Goal: Task Accomplishment & Management: Manage account settings

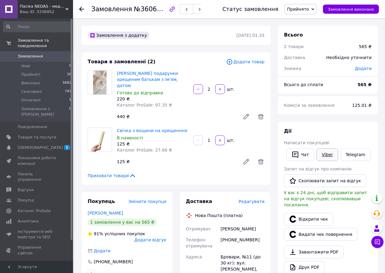
click at [326, 157] on link "Viber" at bounding box center [327, 154] width 21 height 13
click at [31, 97] on span "Оплачені" at bounding box center [30, 99] width 19 height 5
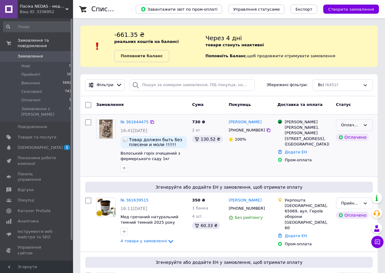
click at [369, 126] on div "Оплачено" at bounding box center [354, 125] width 37 height 12
click at [367, 137] on li "Прийнято" at bounding box center [355, 138] width 36 height 11
click at [27, 72] on span "Прийняті" at bounding box center [30, 74] width 19 height 5
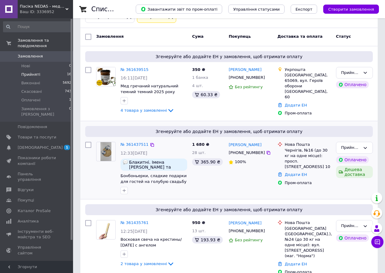
scroll to position [91, 0]
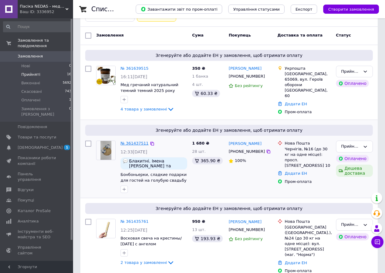
click at [141, 143] on link "№ 361437511" at bounding box center [135, 143] width 28 height 5
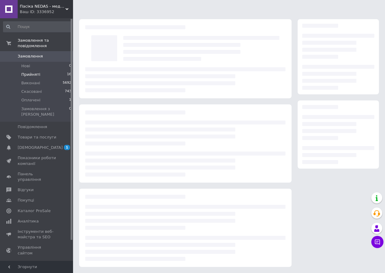
scroll to position [5, 0]
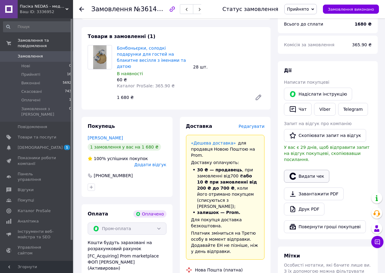
click at [312, 170] on button "Видати чек" at bounding box center [306, 176] width 45 height 13
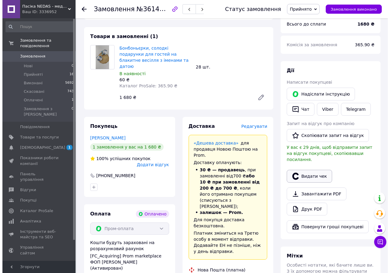
scroll to position [238, 0]
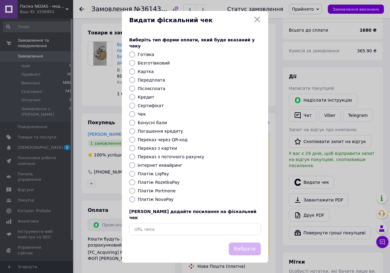
click at [165, 180] on label "Платіж RozetkaPay" at bounding box center [159, 182] width 42 height 5
click at [135, 180] on input "Платіж RozetkaPay" at bounding box center [132, 182] width 6 height 6
radio input "true"
click at [236, 243] on button "Вибрати" at bounding box center [245, 249] width 32 height 13
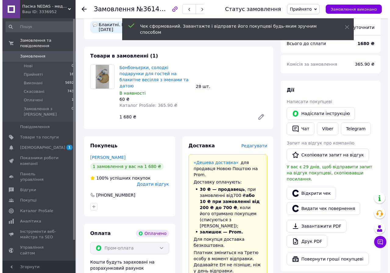
scroll to position [213, 0]
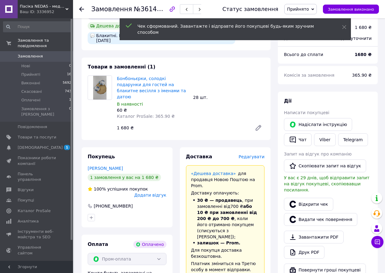
click at [264, 154] on span "Редагувати" at bounding box center [252, 156] width 26 height 5
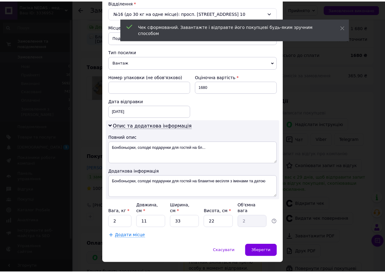
scroll to position [200, 0]
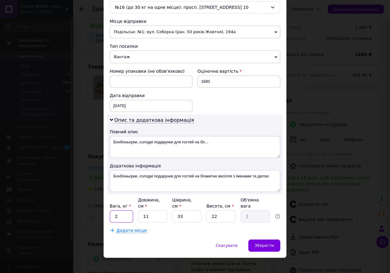
drag, startPoint x: 121, startPoint y: 214, endPoint x: 111, endPoint y: 214, distance: 10.7
click at [111, 214] on input "2" at bounding box center [121, 217] width 23 height 12
click at [148, 228] on div "Додати місце" at bounding box center [195, 231] width 171 height 6
drag, startPoint x: 152, startPoint y: 209, endPoint x: 136, endPoint y: 210, distance: 15.8
click at [136, 210] on div "Вага, кг * 2 Довжина, см * 11 Ширина, см * 33 Висота, см * 22 Об'ємна вага 2" at bounding box center [195, 210] width 171 height 26
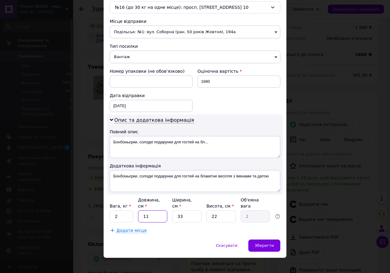
type input "3"
type input "0.54"
type input "34"
type input "6.17"
type input "34"
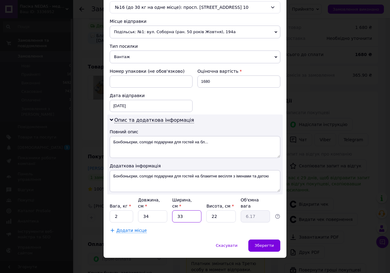
drag, startPoint x: 178, startPoint y: 213, endPoint x: 172, endPoint y: 214, distance: 6.5
click at [172, 214] on input "33" at bounding box center [186, 217] width 29 height 12
type input "2"
type input "0.37"
type input "24"
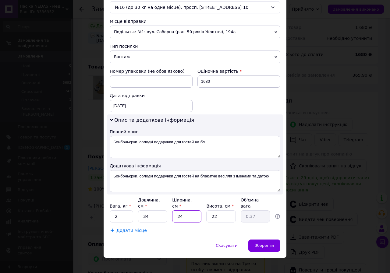
type input "4.49"
type input "24"
drag, startPoint x: 223, startPoint y: 211, endPoint x: 205, endPoint y: 213, distance: 18.1
click at [205, 213] on div "Вага, кг * 2 Довжина, см * 34 Ширина, см * 24 Висота, см * 22 Об'ємна вага 4.49" at bounding box center [195, 210] width 171 height 26
type input "9"
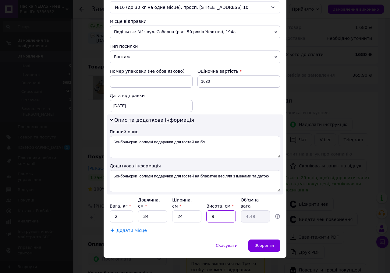
type input "1.84"
type input "9"
click at [223, 231] on div "Спосіб доставки Нова Пошта (платна) Платник Отримувач Відправник Прізвище отрим…" at bounding box center [195, 39] width 183 height 399
click at [223, 229] on div "Спосіб доставки Нова Пошта (платна) Платник Отримувач Відправник Прізвище отрим…" at bounding box center [195, 39] width 183 height 399
click at [278, 243] on div "Зберегти" at bounding box center [264, 246] width 32 height 12
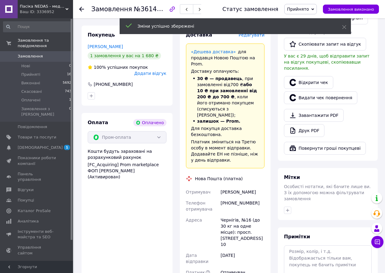
scroll to position [366, 0]
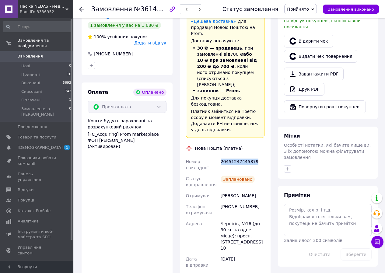
drag, startPoint x: 261, startPoint y: 120, endPoint x: 222, endPoint y: 117, distance: 39.7
click at [222, 156] on div "20451247445879" at bounding box center [243, 164] width 46 height 17
copy div "20451247445879"
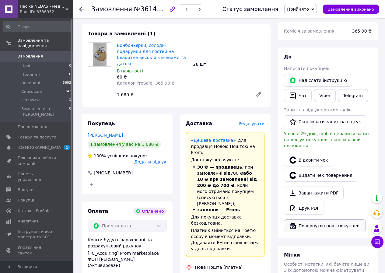
scroll to position [244, 0]
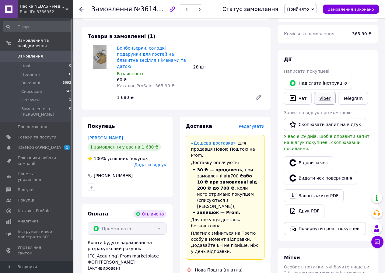
click at [326, 92] on link "Viber" at bounding box center [324, 98] width 21 height 13
click at [16, 70] on li "Прийняті 16" at bounding box center [37, 74] width 75 height 9
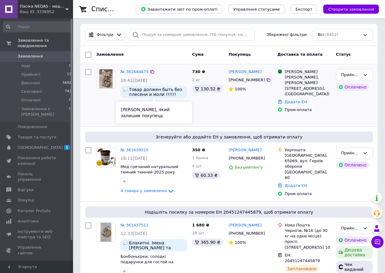
scroll to position [122, 0]
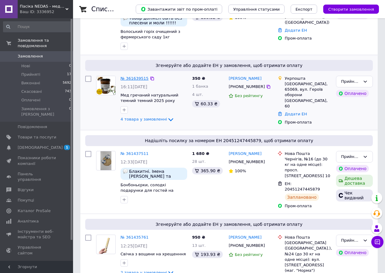
click at [131, 79] on link "№ 361639515" at bounding box center [135, 78] width 28 height 5
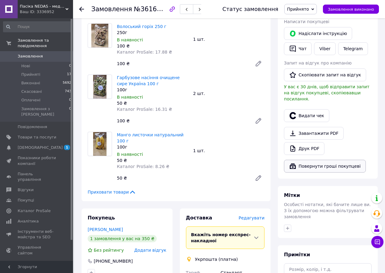
scroll to position [305, 0]
click at [301, 142] on link "Друк PDF" at bounding box center [304, 148] width 41 height 13
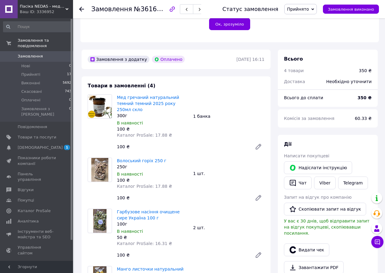
scroll to position [244, 0]
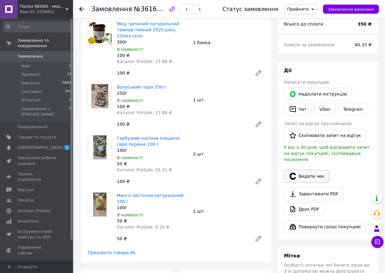
click at [310, 170] on button "Видати чек" at bounding box center [306, 176] width 45 height 13
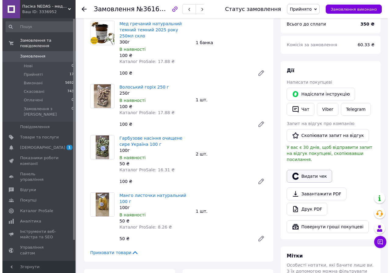
scroll to position [238, 0]
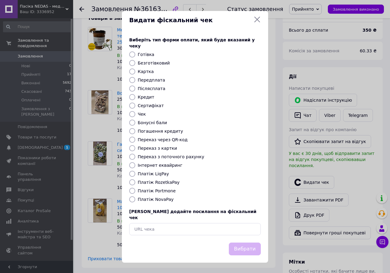
click at [255, 23] on icon at bounding box center [256, 19] width 7 height 7
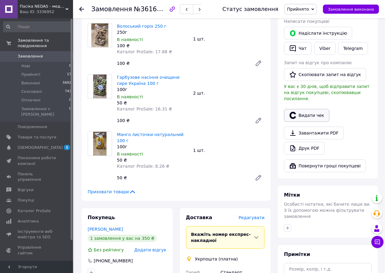
click at [311, 109] on button "Видати чек" at bounding box center [306, 115] width 45 height 13
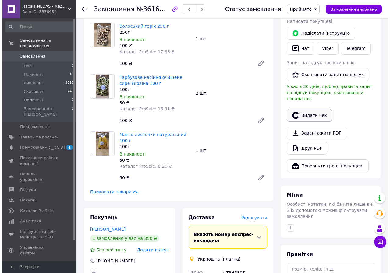
scroll to position [299, 0]
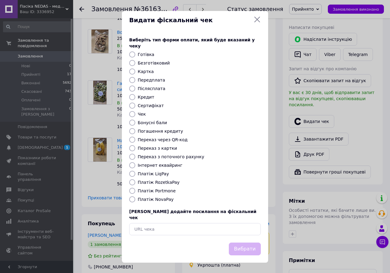
click at [158, 183] on label "Платіж RozetkaPay" at bounding box center [159, 182] width 42 height 5
click at [135, 183] on input "Платіж RozetkaPay" at bounding box center [132, 182] width 6 height 6
radio input "true"
click at [239, 243] on button "Вибрати" at bounding box center [245, 249] width 32 height 13
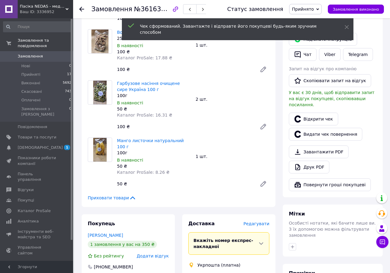
scroll to position [305, 0]
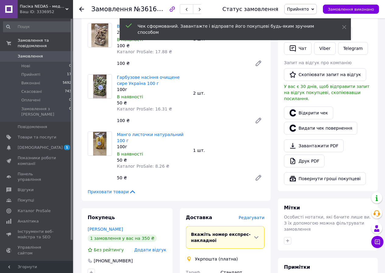
click at [261, 215] on span "Редагувати" at bounding box center [252, 217] width 26 height 5
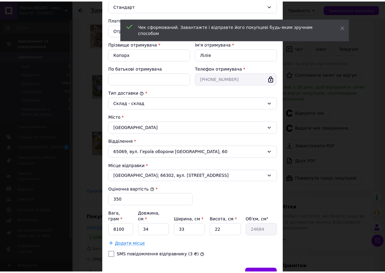
scroll to position [108, 0]
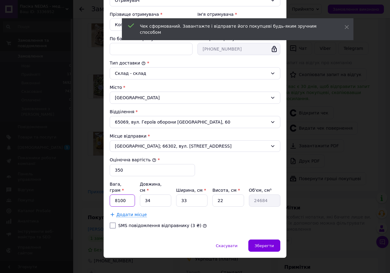
click at [110, 196] on input "8100" at bounding box center [122, 201] width 25 height 12
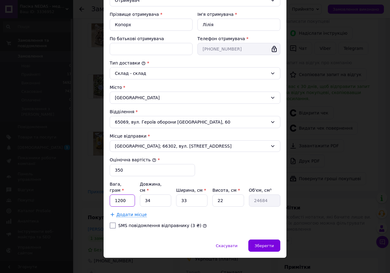
type input "1200"
drag, startPoint x: 155, startPoint y: 197, endPoint x: 135, endPoint y: 197, distance: 19.8
click at [135, 197] on div "Вага, грам * 1200 Довжина, см * 34 Ширина, см * 33 Висота, см * 22 Об'єм, см³ 2…" at bounding box center [195, 194] width 171 height 26
type input "2"
type input "1452"
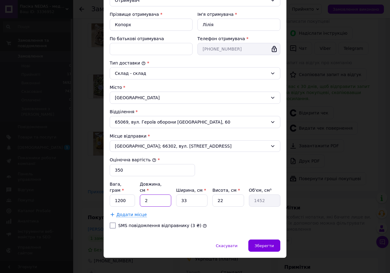
type input "20"
type input "14520"
type input "20"
drag, startPoint x: 186, startPoint y: 192, endPoint x: 170, endPoint y: 193, distance: 16.2
click at [171, 193] on div "Вага, грам * 1200 Довжина, см * 20 Ширина, см * 33 Висота, см * 22 Об'єм, см³ 1…" at bounding box center [195, 194] width 171 height 26
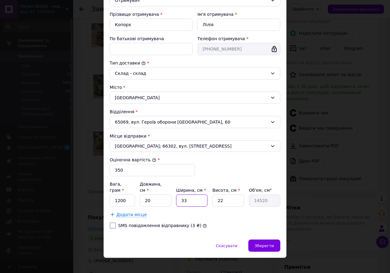
type input "1"
type input "440"
type input "16"
type input "7040"
type input "16"
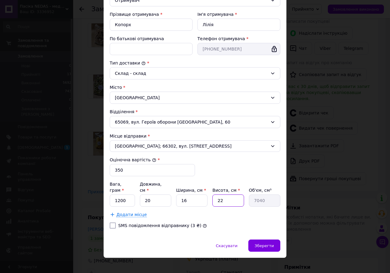
drag, startPoint x: 218, startPoint y: 195, endPoint x: 210, endPoint y: 195, distance: 8.2
click at [210, 195] on div "Вага, грам * 1200 Довжина, см * 20 Ширина, см * 16 Висота, см * 22 Об'єм, см³ 7…" at bounding box center [195, 194] width 171 height 26
type input "1"
type input "320"
type input "10"
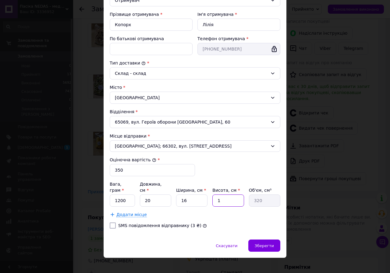
type input "3200"
type input "10"
click at [268, 244] on span "Зберегти" at bounding box center [264, 246] width 19 height 5
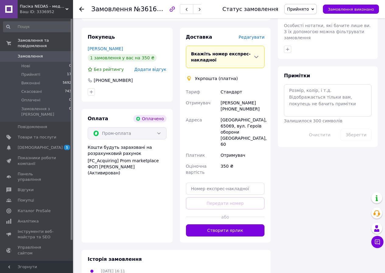
scroll to position [487, 0]
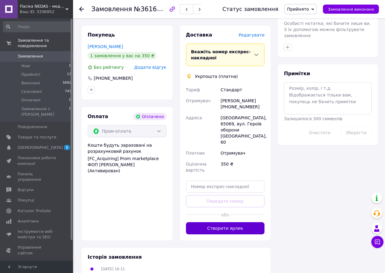
click at [245, 222] on button "Створити ярлик" at bounding box center [225, 228] width 79 height 12
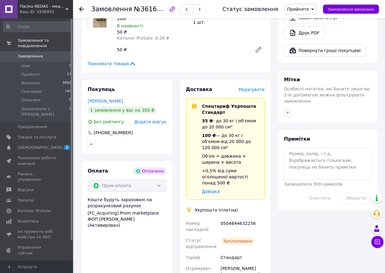
scroll to position [427, 0]
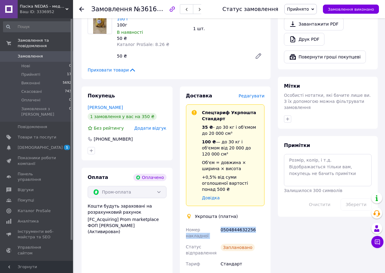
drag, startPoint x: 256, startPoint y: 197, endPoint x: 216, endPoint y: 194, distance: 40.0
click at [239, 225] on div "0504844632256" at bounding box center [243, 233] width 46 height 17
drag, startPoint x: 260, startPoint y: 196, endPoint x: 221, endPoint y: 194, distance: 39.4
click at [221, 225] on div "0504844632256" at bounding box center [243, 233] width 46 height 17
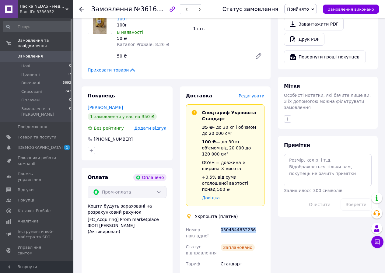
copy div "0504844632256"
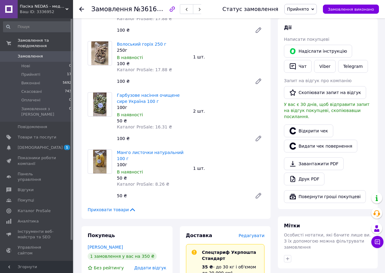
scroll to position [274, 0]
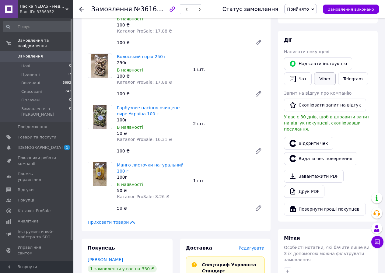
click at [323, 73] on link "Viber" at bounding box center [324, 79] width 21 height 13
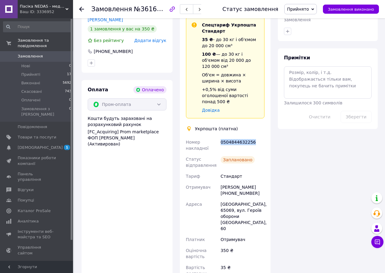
scroll to position [518, 0]
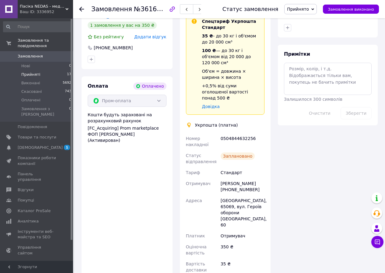
click at [35, 72] on span "Прийняті" at bounding box center [30, 74] width 19 height 5
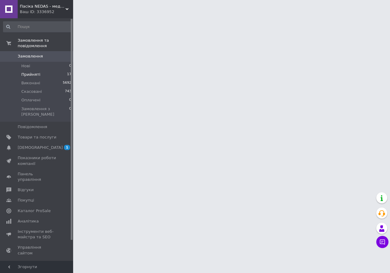
click at [37, 72] on span "Прийняті" at bounding box center [30, 74] width 19 height 5
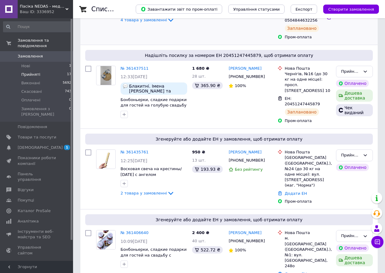
scroll to position [244, 0]
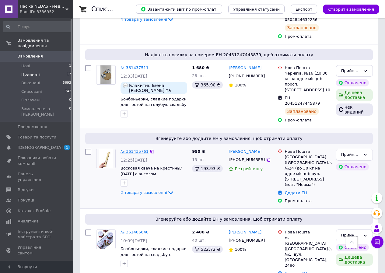
click at [129, 149] on link "№ 361435761" at bounding box center [135, 151] width 28 height 5
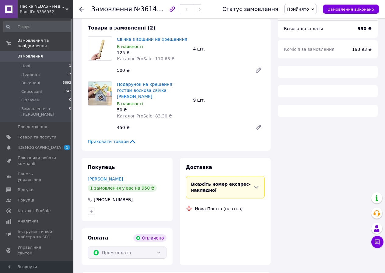
scroll to position [244, 0]
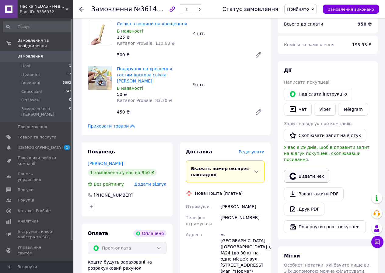
click at [309, 170] on button "Видати чек" at bounding box center [306, 176] width 45 height 13
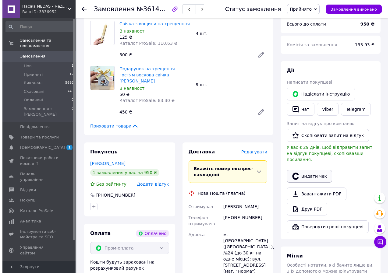
scroll to position [238, 0]
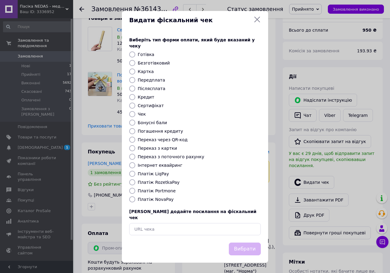
click at [156, 181] on label "Платіж RozetkaPay" at bounding box center [159, 182] width 42 height 5
click at [135, 181] on input "Платіж RozetkaPay" at bounding box center [132, 182] width 6 height 6
radio input "true"
click at [243, 246] on button "Вибрати" at bounding box center [245, 249] width 32 height 13
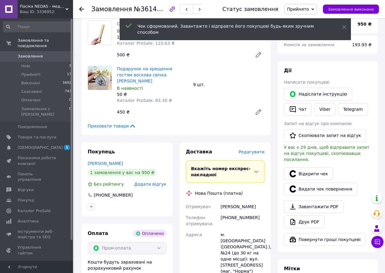
click at [259, 150] on span "Редагувати" at bounding box center [252, 152] width 26 height 5
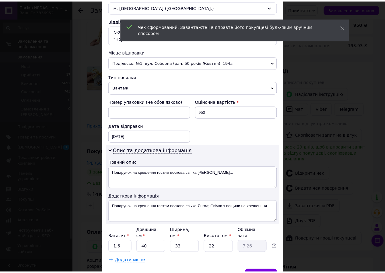
scroll to position [200, 0]
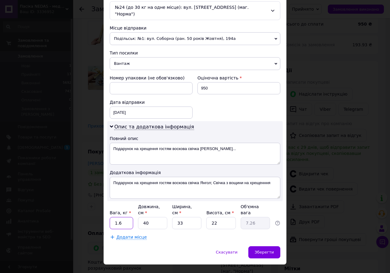
drag, startPoint x: 119, startPoint y: 212, endPoint x: 103, endPoint y: 213, distance: 16.8
click at [104, 213] on div "Спосіб доставки Нова Пошта (платна) Платник Отримувач Відправник Прізвище отрим…" at bounding box center [195, 43] width 183 height 406
type input "0.7"
drag, startPoint x: 138, startPoint y: 209, endPoint x: 135, endPoint y: 209, distance: 3.4
click at [135, 208] on div "Вага, кг * 0.7 Довжина, см * 40 Ширина, см * 33 Висота, см * 22 Об'ємна вага 7.…" at bounding box center [195, 217] width 171 height 26
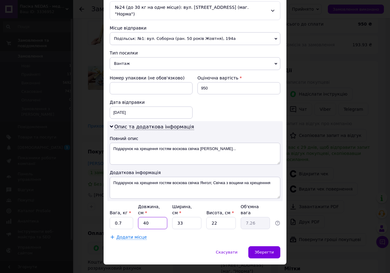
type input "3"
type input "0.54"
type input "30"
type input "5.45"
type input "30"
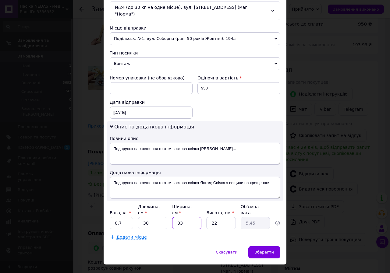
drag, startPoint x: 176, startPoint y: 212, endPoint x: 170, endPoint y: 216, distance: 7.8
click at [169, 213] on div "Вага, кг * 0.7 Довжина, см * 30 Ширина, см * 33 Висота, см * 22 Об'ємна вага 5.…" at bounding box center [195, 217] width 171 height 26
type input "2"
type input "0.33"
type input "25"
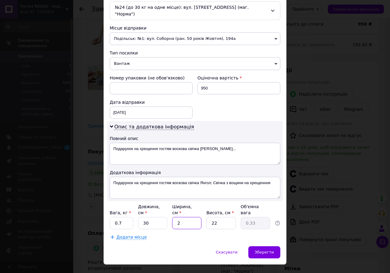
type input "4.13"
type input "25"
drag, startPoint x: 220, startPoint y: 214, endPoint x: 199, endPoint y: 212, distance: 21.1
click at [199, 212] on div "Вага, кг * 0.7 Довжина, см * 30 Ширина, см * 25 Висота, см * 22 Об'ємна вага 4.…" at bounding box center [195, 217] width 171 height 26
type input "1"
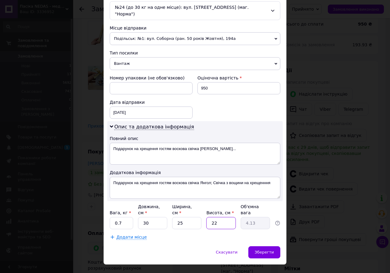
type input "0.19"
type input "12"
type input "2.25"
type input "12"
click at [204, 220] on div "Платник Отримувач Відправник Прізвище отримувача [PERSON_NAME] Ім'я отримувача …" at bounding box center [195, 56] width 171 height 370
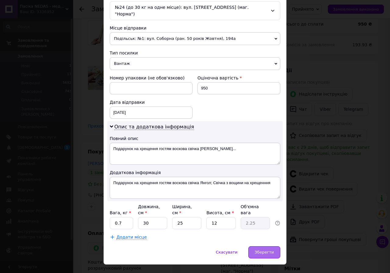
click at [260, 250] on span "Зберегти" at bounding box center [264, 252] width 19 height 5
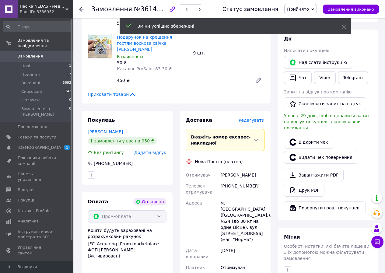
scroll to position [335, 0]
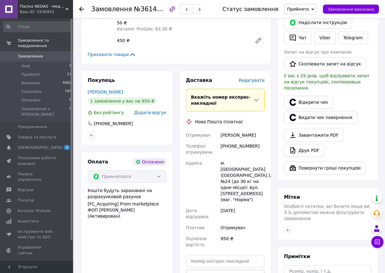
scroll to position [305, 0]
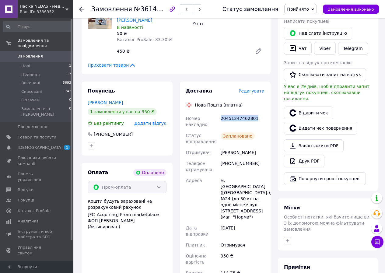
drag, startPoint x: 257, startPoint y: 99, endPoint x: 221, endPoint y: 102, distance: 36.3
click at [221, 113] on div "20451247462801" at bounding box center [243, 121] width 46 height 17
copy div "20451247462801"
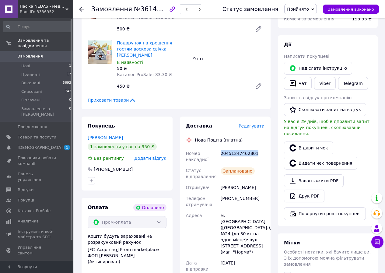
scroll to position [183, 0]
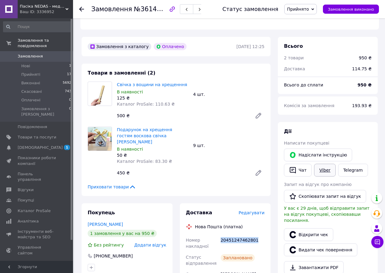
click at [331, 164] on link "Viber" at bounding box center [324, 170] width 21 height 13
click at [304, 164] on button "Чат" at bounding box center [298, 170] width 28 height 13
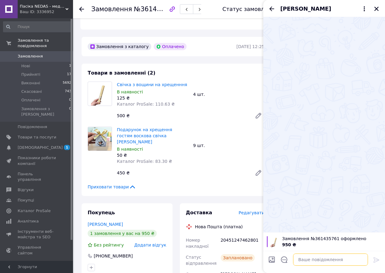
click at [312, 259] on textarea at bounding box center [330, 260] width 75 height 12
paste textarea "20451247462801"
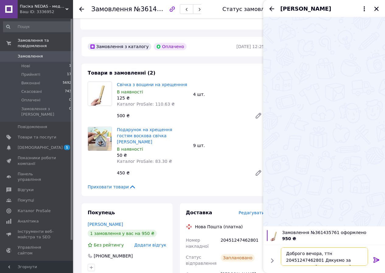
type textarea "Доброго вечора, ттн 20451247462801 Дякуємо за замовлення, [PERSON_NAME]"
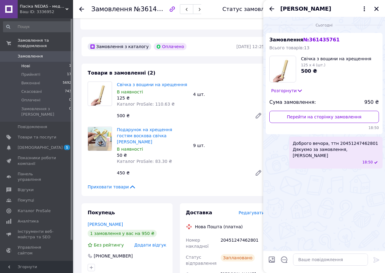
click at [27, 63] on span "Нові" at bounding box center [25, 65] width 9 height 5
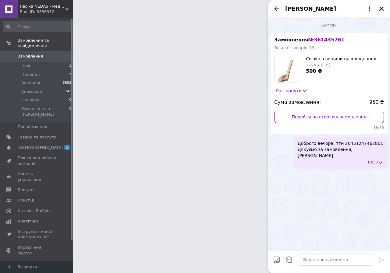
click at [379, 8] on button "Закрити" at bounding box center [381, 8] width 7 height 7
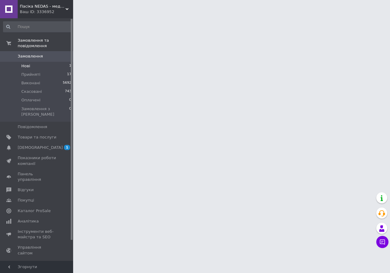
click at [35, 62] on li "Нові 1" at bounding box center [37, 66] width 75 height 9
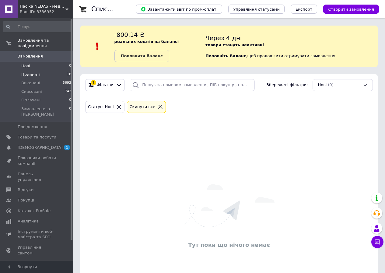
click at [24, 72] on span "Прийняті" at bounding box center [30, 74] width 19 height 5
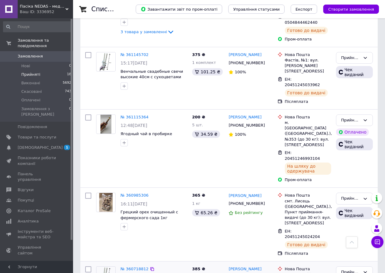
scroll to position [1030, 0]
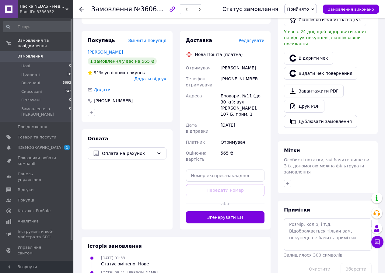
scroll to position [17, 0]
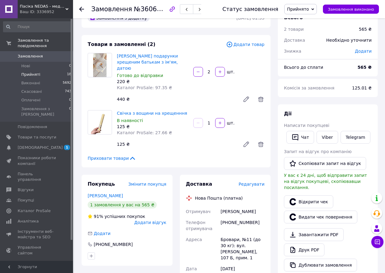
click at [34, 72] on span "Прийняті" at bounding box center [30, 74] width 19 height 5
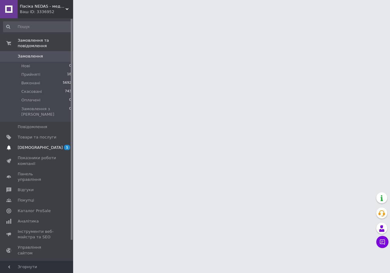
click at [27, 145] on span "[DEMOGRAPHIC_DATA]" at bounding box center [40, 147] width 45 height 5
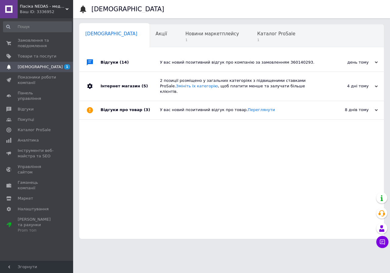
scroll to position [0, 77]
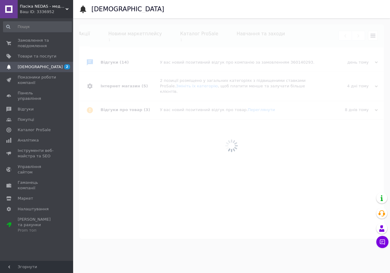
click at [165, 38] on div at bounding box center [231, 145] width 317 height 255
click at [17, 44] on span at bounding box center [9, 43] width 18 height 11
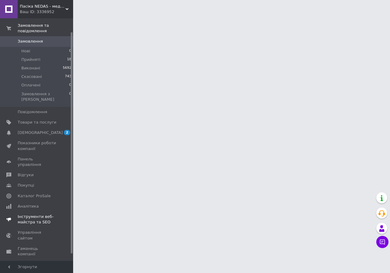
scroll to position [23, 0]
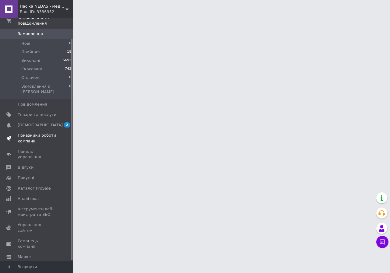
click at [24, 133] on span "Показники роботи компанії" at bounding box center [37, 138] width 39 height 11
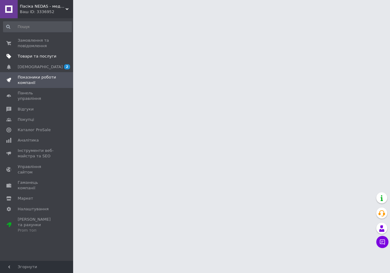
click at [33, 53] on link "Товари та послуги" at bounding box center [37, 56] width 75 height 10
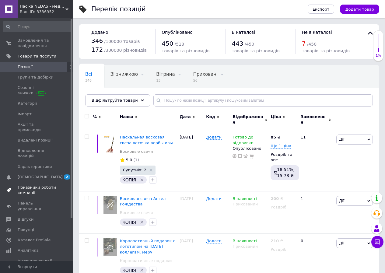
click at [39, 185] on span "Показники роботи компанії" at bounding box center [37, 190] width 39 height 11
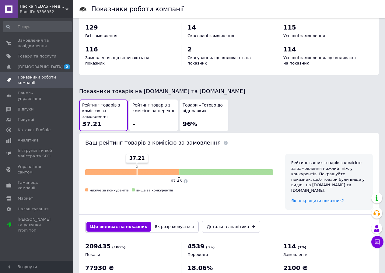
scroll to position [289, 0]
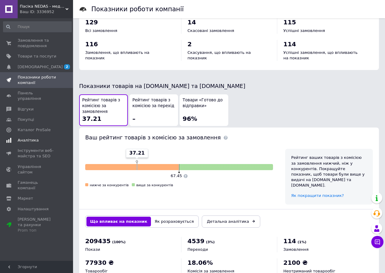
click at [32, 138] on span "Аналітика" at bounding box center [28, 140] width 21 height 5
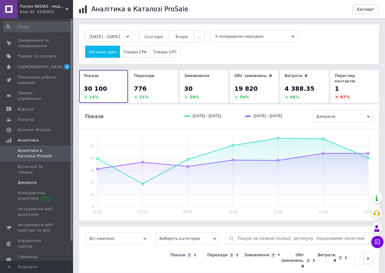
click at [35, 178] on link "Джерела" at bounding box center [37, 183] width 75 height 10
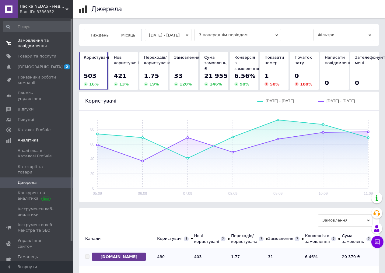
click at [31, 46] on span "Замовлення та повідомлення" at bounding box center [37, 43] width 39 height 11
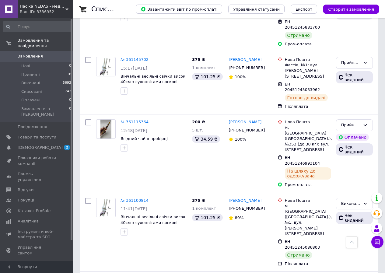
scroll to position [1219, 0]
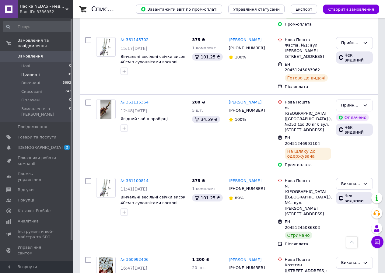
click at [26, 72] on span "Прийняті" at bounding box center [30, 74] width 19 height 5
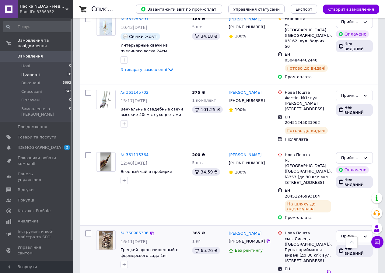
scroll to position [1030, 0]
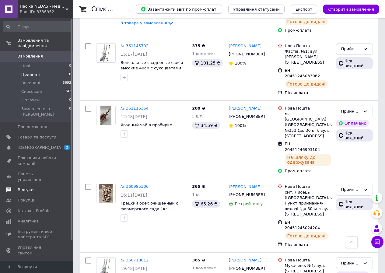
click at [33, 187] on span "Відгуки" at bounding box center [37, 189] width 39 height 5
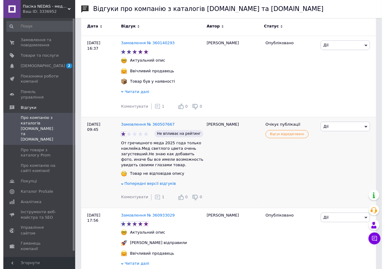
scroll to position [91, 0]
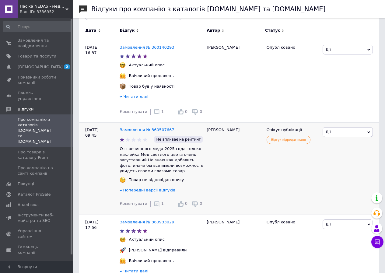
click at [134, 206] on span "Коментувати" at bounding box center [133, 203] width 27 height 5
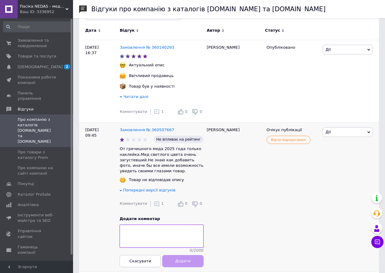
click at [200, 193] on div "Попередні версії відгуків" at bounding box center [162, 190] width 84 height 5
click at [154, 204] on use at bounding box center [156, 203] width 5 height 5
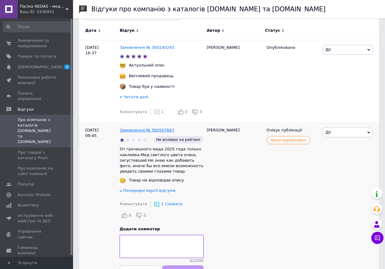
click at [140, 130] on link "Замовлення № 360507667" at bounding box center [147, 130] width 55 height 5
